Goal: Navigation & Orientation: Find specific page/section

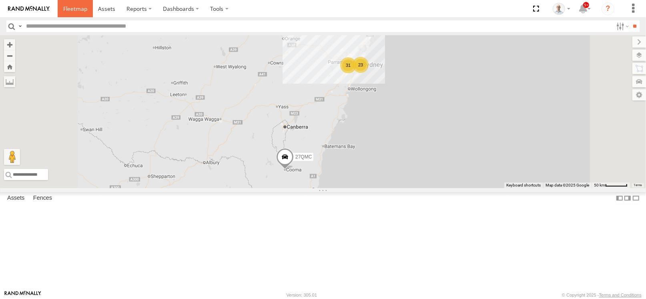
click at [86, 10] on span at bounding box center [75, 9] width 24 height 8
click at [356, 73] on div "31" at bounding box center [348, 65] width 16 height 16
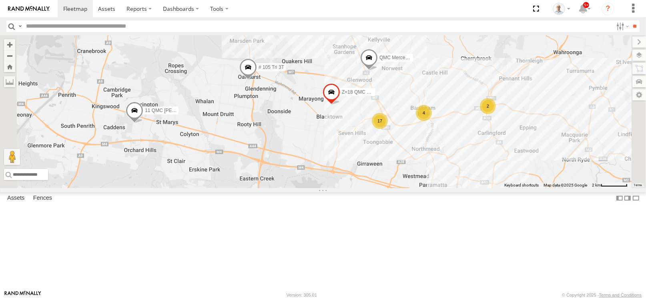
click at [257, 80] on span at bounding box center [248, 69] width 18 height 22
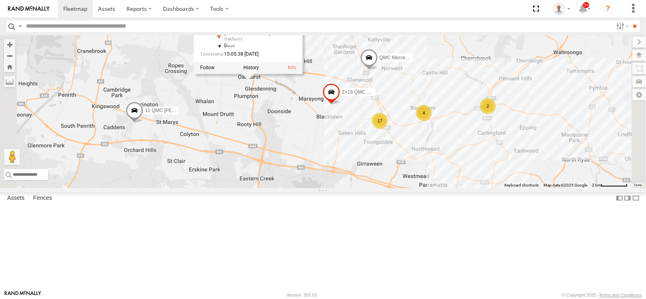
click at [413, 184] on div "27QMC # KS75A 06QMC -Spare 11 QMC Kurt 30 QMC David Carmona 28 QMC # 105 Tri 3T…" at bounding box center [323, 111] width 646 height 153
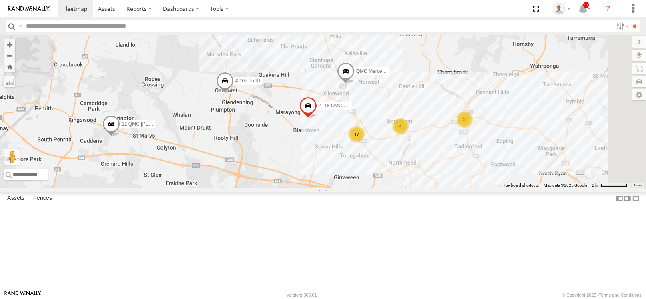
drag, startPoint x: 455, startPoint y: 179, endPoint x: 406, endPoint y: 200, distance: 53.1
click at [406, 188] on div "27QMC # KS75A 06QMC -Spare 11 QMC Kurt 30 QMC David Carmona 28 QMC # 105 Tri 3T…" at bounding box center [323, 111] width 646 height 153
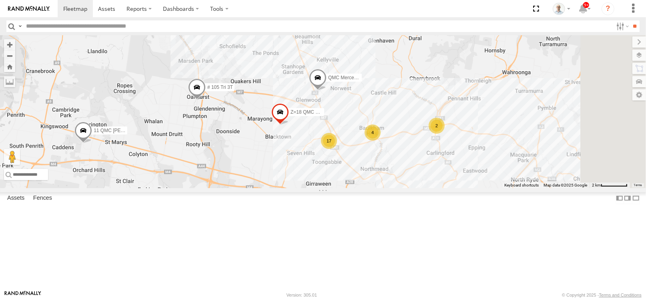
click at [337, 149] on div "17" at bounding box center [329, 141] width 16 height 16
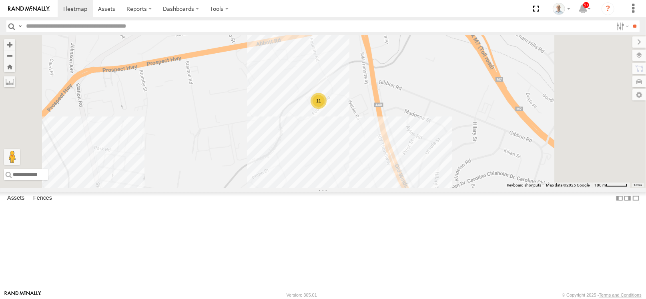
drag, startPoint x: 437, startPoint y: 118, endPoint x: 444, endPoint y: 209, distance: 91.5
click at [444, 188] on div "27QMC # KS75A 06QMC -Spare 11 QMC Kurt 30 QMC David Carmona 28 QMC # 105 Tri 3T…" at bounding box center [323, 111] width 646 height 153
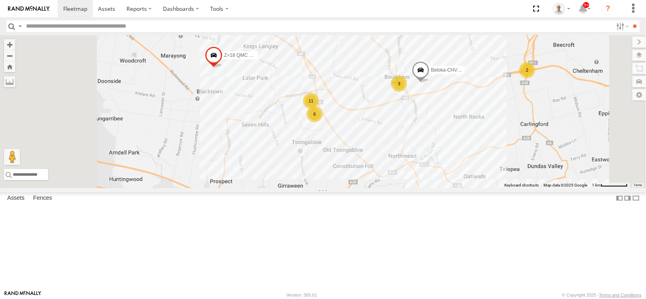
drag, startPoint x: 381, startPoint y: 203, endPoint x: 387, endPoint y: 183, distance: 20.6
click at [387, 183] on div "27QMC # KS75A 06QMC -Spare 11 QMC Kurt 30 QMC David Carmona 28 QMC # 105 Tri 3T…" at bounding box center [323, 111] width 646 height 153
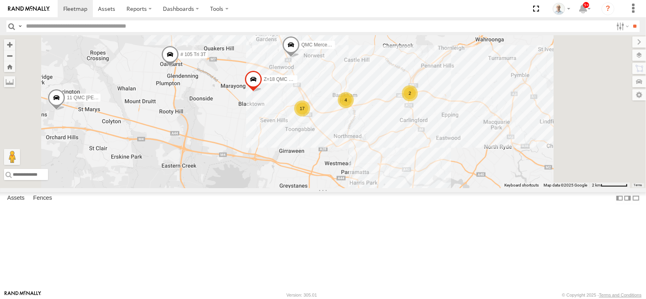
drag, startPoint x: 387, startPoint y: 206, endPoint x: 420, endPoint y: 173, distance: 46.4
click at [420, 173] on div "27QMC # KS75A 06QMC -Spare 11 QMC Kurt 30 QMC David Carmona 28 QMC # 105 Tri 3T…" at bounding box center [323, 111] width 646 height 153
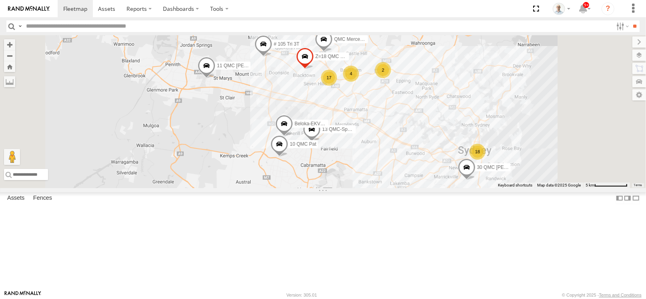
drag, startPoint x: 468, startPoint y: 215, endPoint x: 441, endPoint y: 186, distance: 39.6
click at [441, 186] on div "27QMC # KS75A 06QMC -Spare 11 QMC Kurt 30 QMC David Carmona 28 QMC # 105 Tri 3T…" at bounding box center [323, 111] width 646 height 153
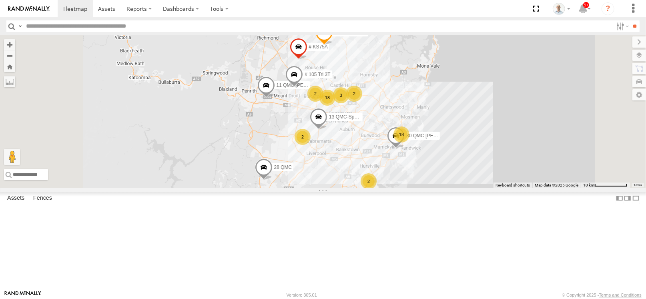
click at [376, 189] on div "2" at bounding box center [368, 181] width 16 height 16
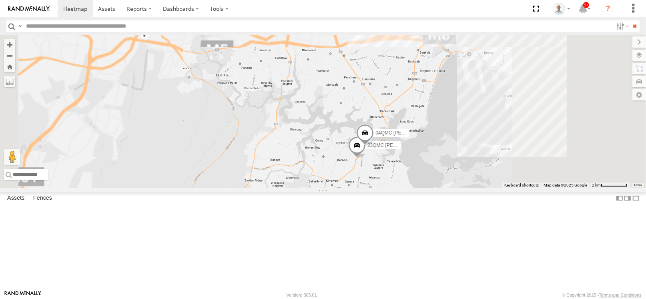
drag, startPoint x: 475, startPoint y: 106, endPoint x: 408, endPoint y: 175, distance: 96.2
click at [408, 174] on div "27QMC # KS75A 06QMC -Spare 11 QMC Kurt 30 QMC David Carmona 28 QMC # 105 Tri 3T…" at bounding box center [323, 111] width 646 height 153
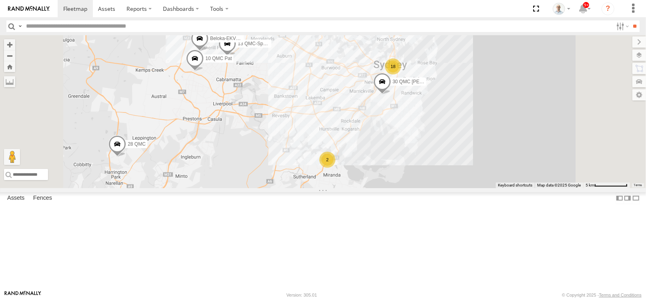
drag, startPoint x: 465, startPoint y: 106, endPoint x: 433, endPoint y: 183, distance: 83.4
click at [433, 183] on div "27QMC # KS75A 06QMC -Spare 11 QMC Kurt 30 QMC David Carmona 28 QMC # 105 Tri 3T…" at bounding box center [323, 111] width 646 height 153
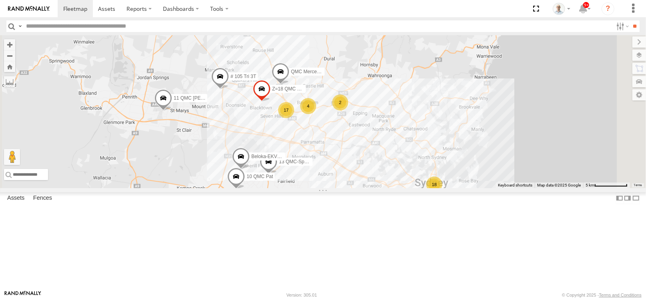
drag, startPoint x: 434, startPoint y: 131, endPoint x: 503, endPoint y: 204, distance: 100.2
click at [503, 188] on div "27QMC # KS75A 06QMC -Spare 11 QMC Kurt 30 QMC David Carmona 28 QMC # 105 Tri 3T…" at bounding box center [323, 111] width 646 height 153
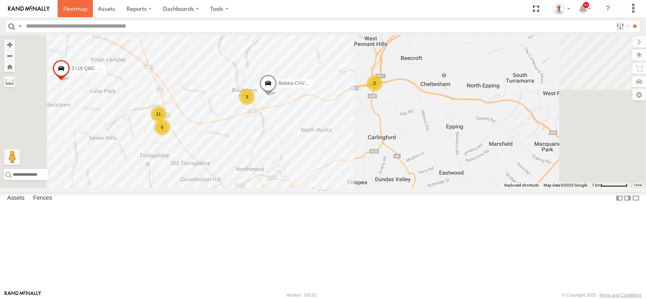
click at [80, 8] on span at bounding box center [75, 9] width 24 height 8
